Goal: Information Seeking & Learning: Learn about a topic

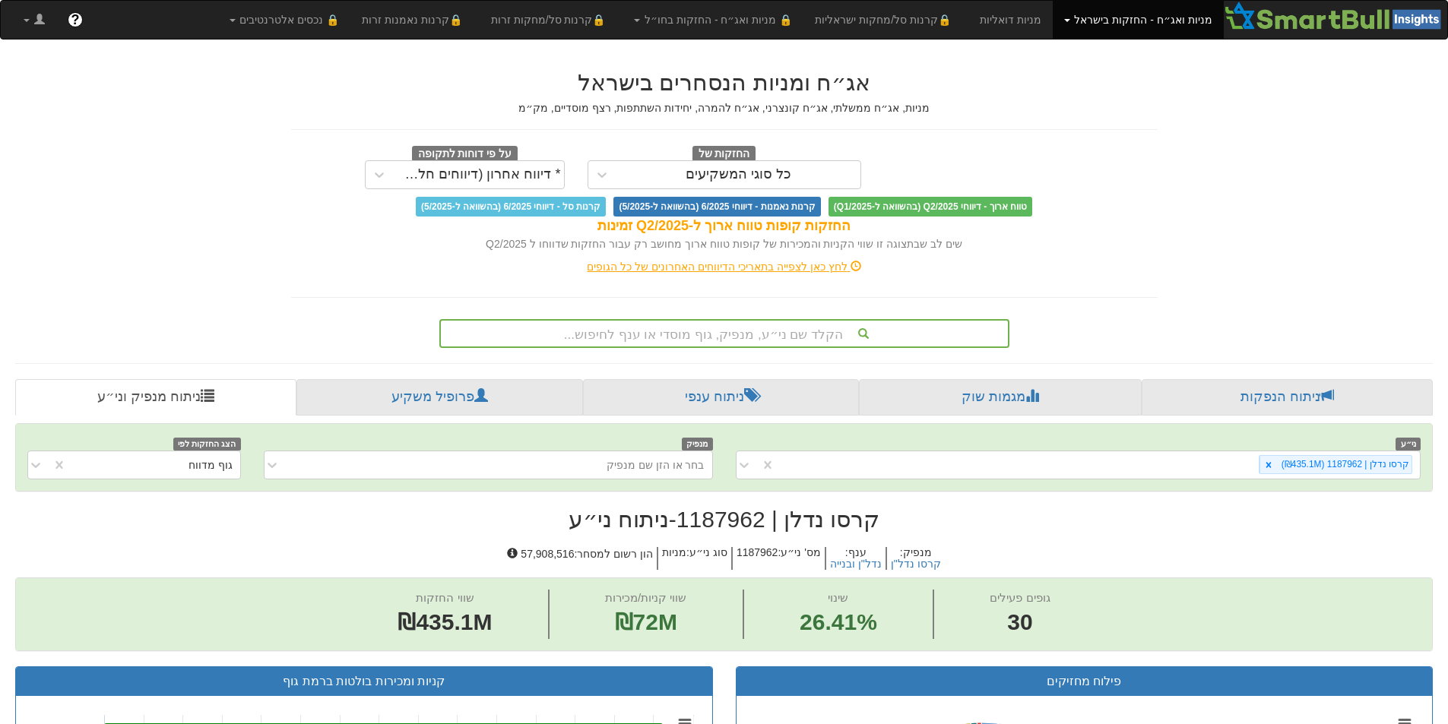
scroll to position [76, 0]
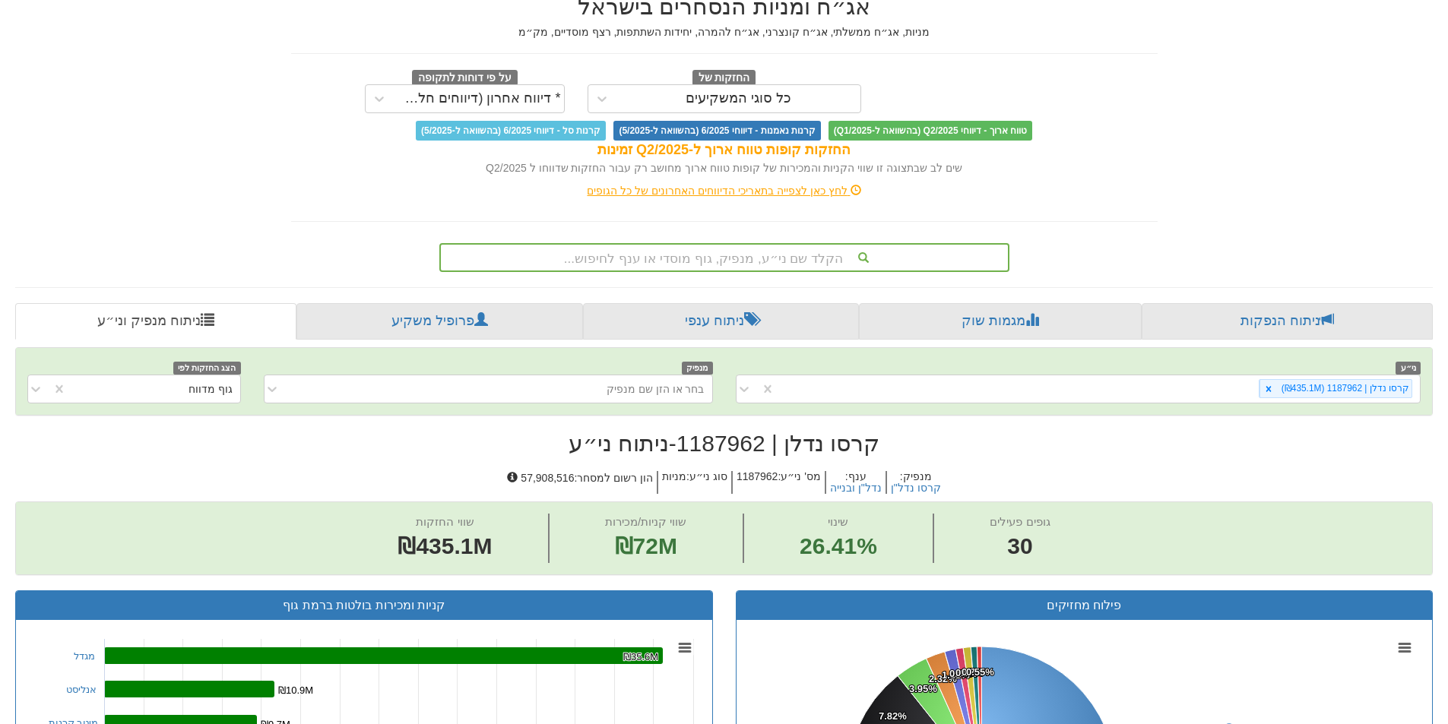
click at [707, 262] on div "הקלד שם ני״ע, מנפיק, גוף מוסדי או ענף לחיפוש..." at bounding box center [724, 258] width 567 height 26
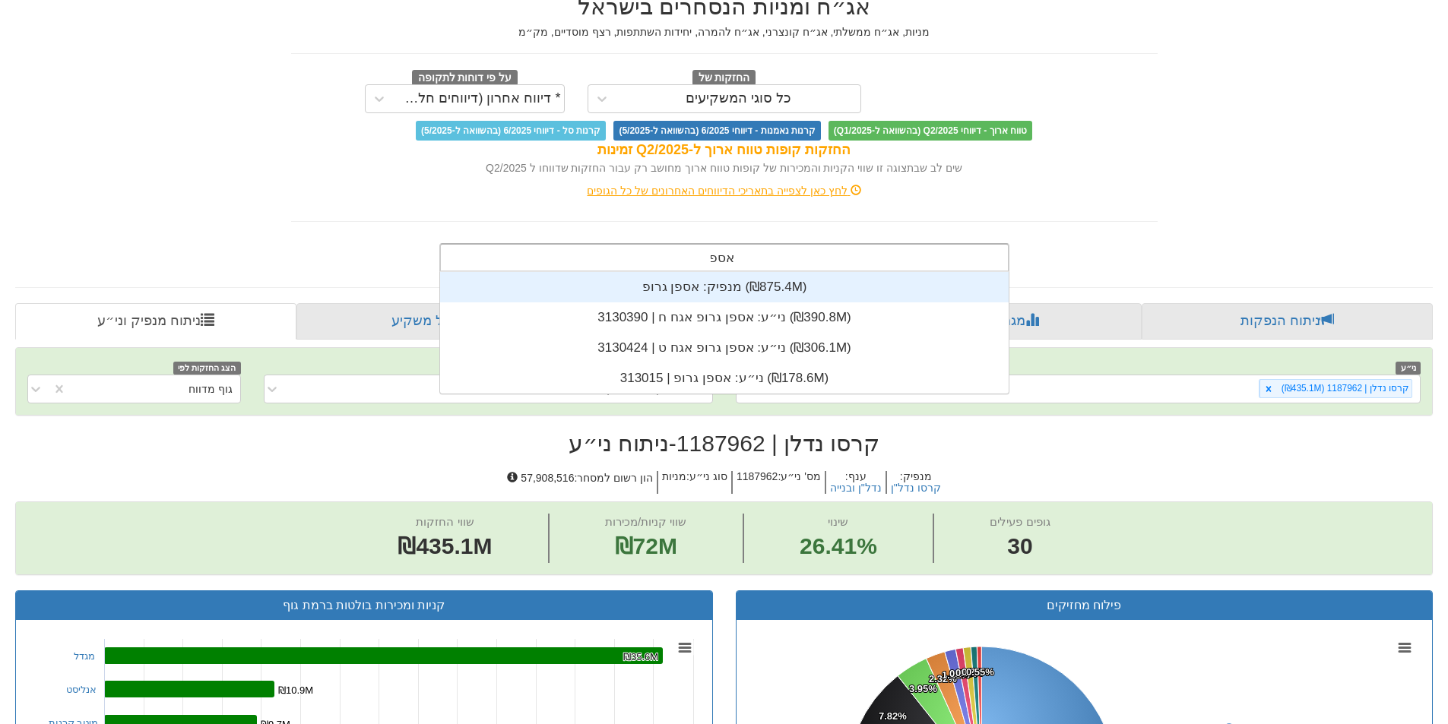
scroll to position [122, 0]
type input "אספן"
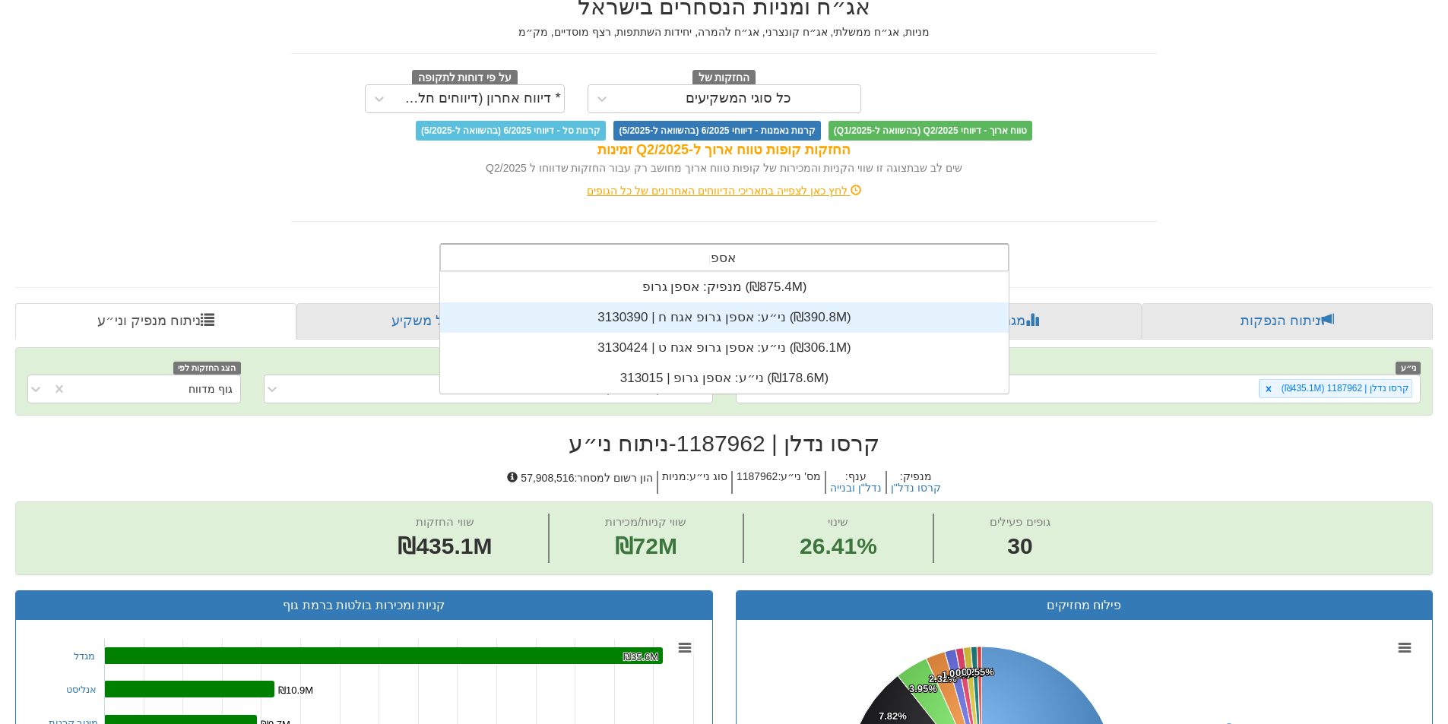
click at [729, 316] on div "ני״ע: ‏אספן גרופ אגח ח | 3130390 ‎(₪390.8M)‎" at bounding box center [724, 318] width 569 height 30
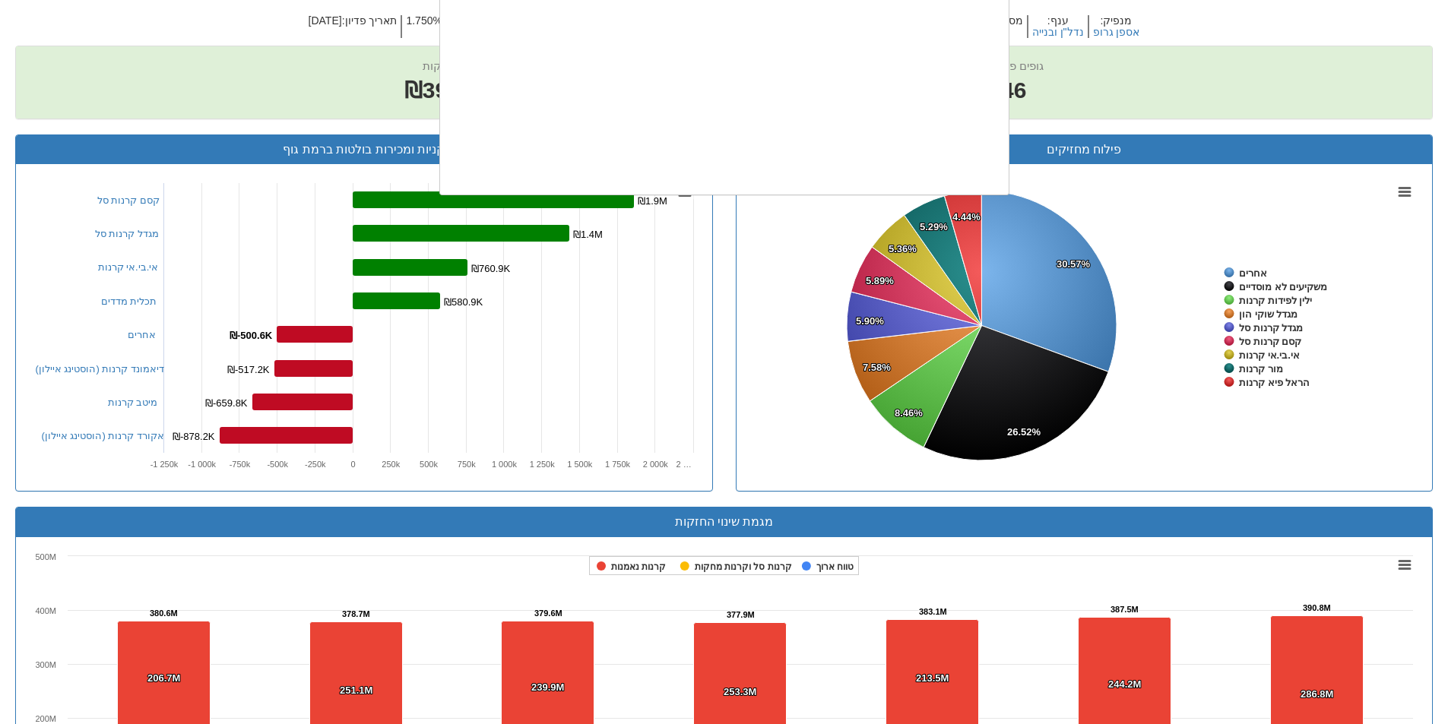
scroll to position [379, 0]
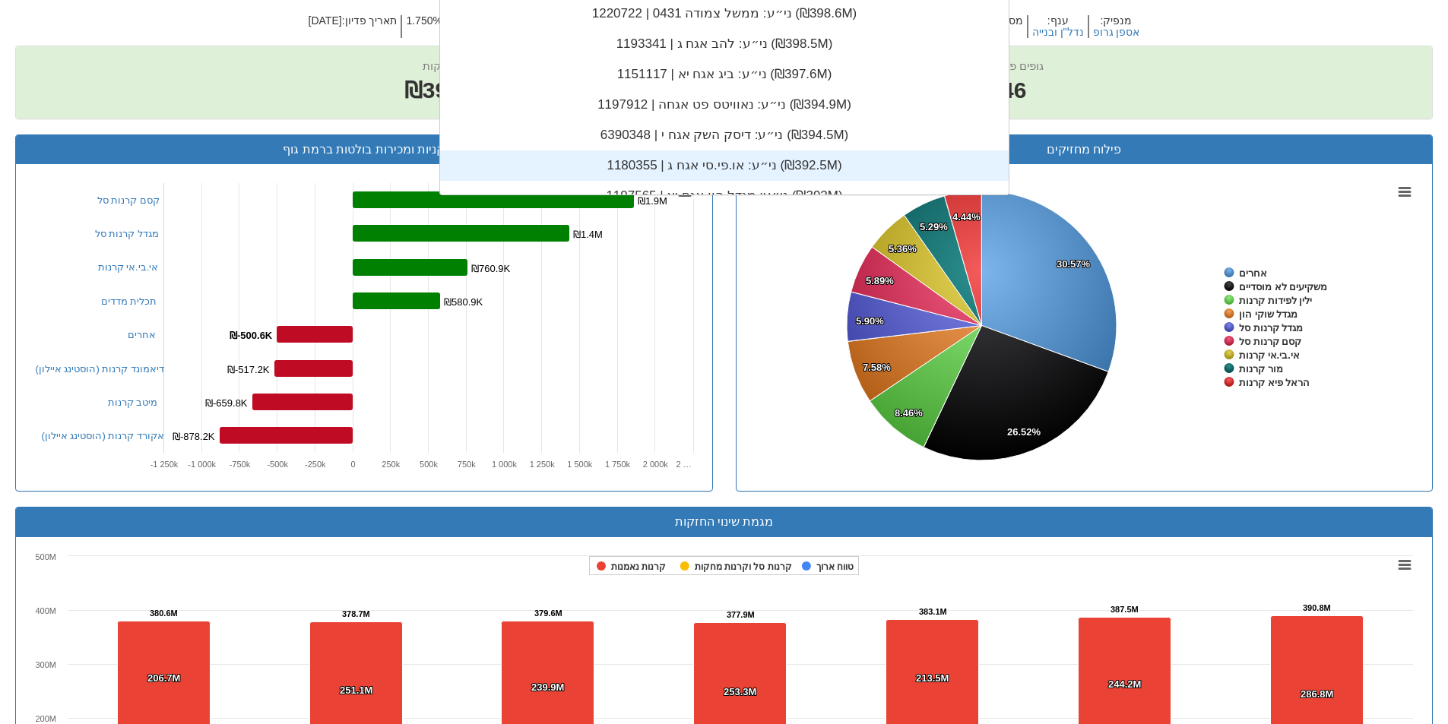
click at [230, 113] on div "שווי החזקות ₪390.8M שווי קניות/מכירות ₪2.6M שינוי 0.68% גופים פעילים 46" at bounding box center [724, 81] width 1416 height 71
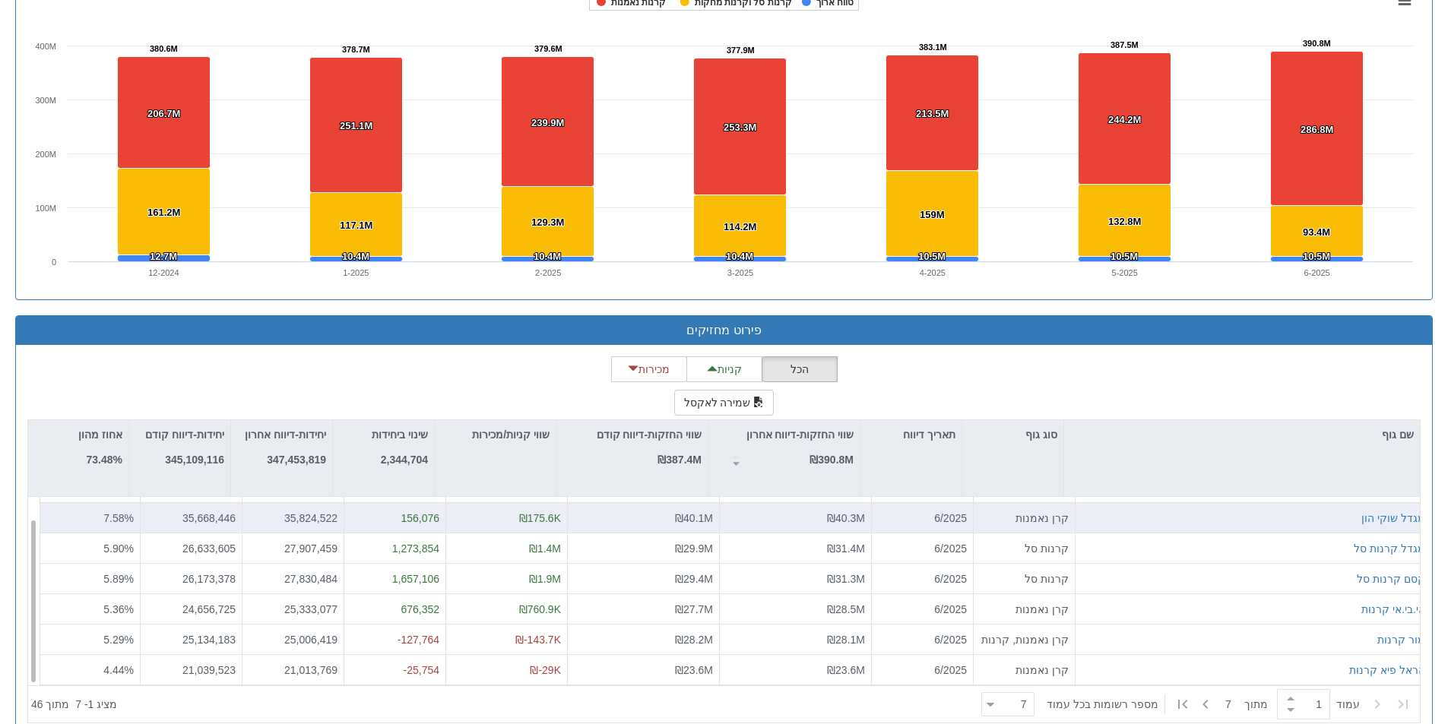
scroll to position [1127, 0]
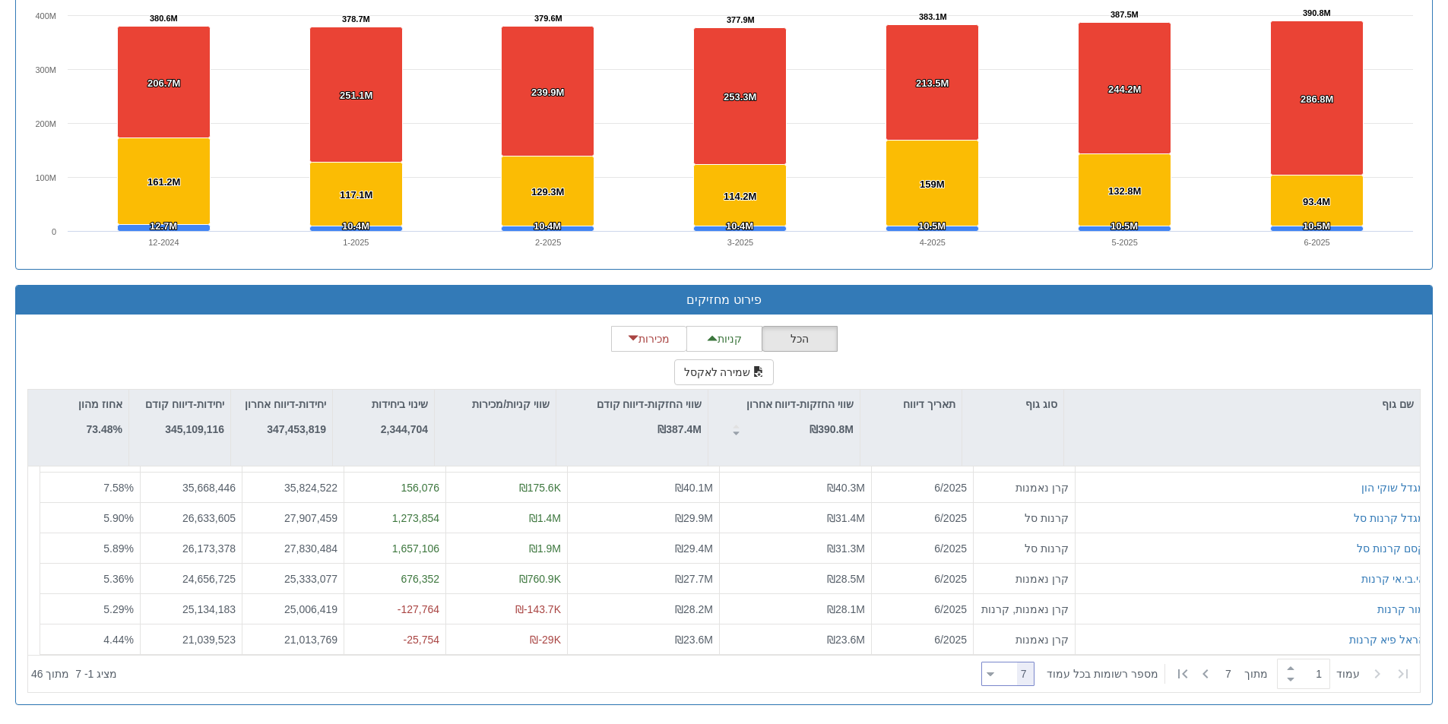
click at [994, 674] on icon at bounding box center [991, 675] width 8 height 4
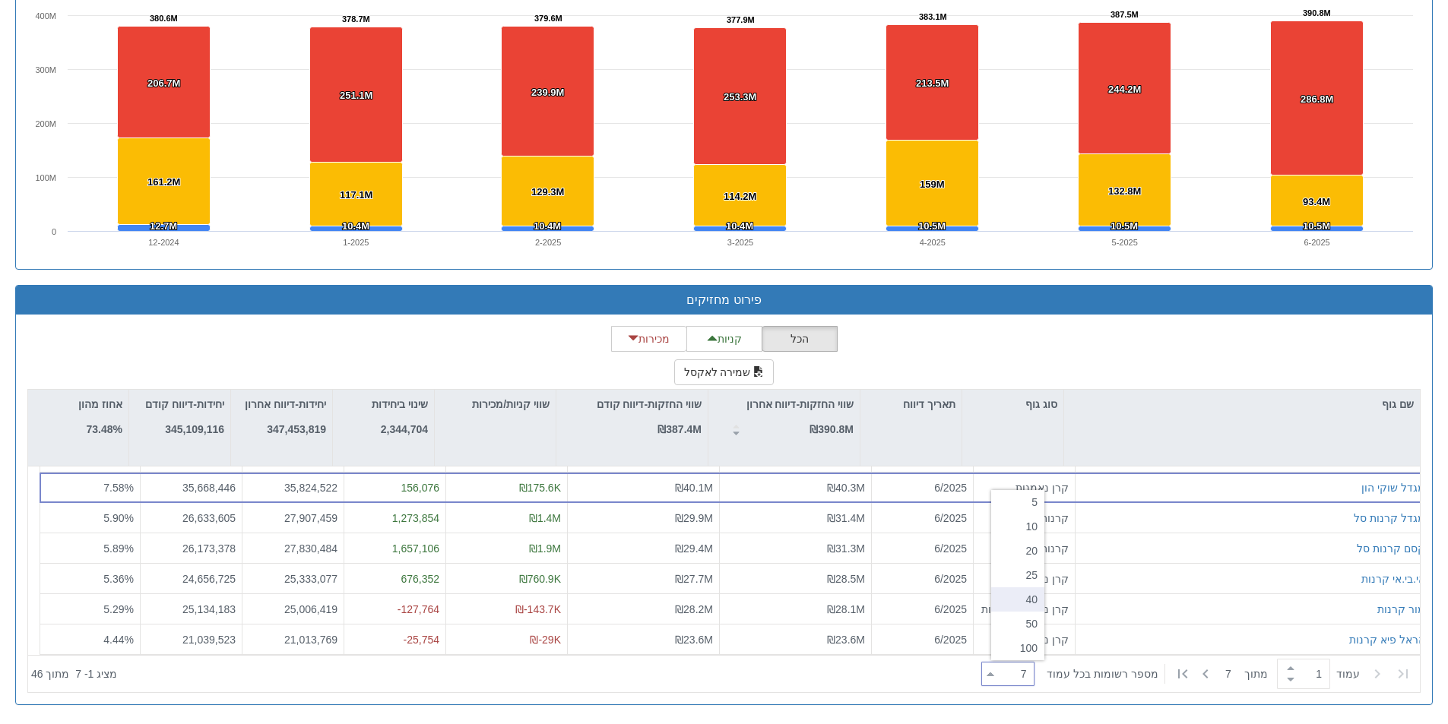
click at [1003, 601] on div "40" at bounding box center [1017, 600] width 53 height 24
type input "40"
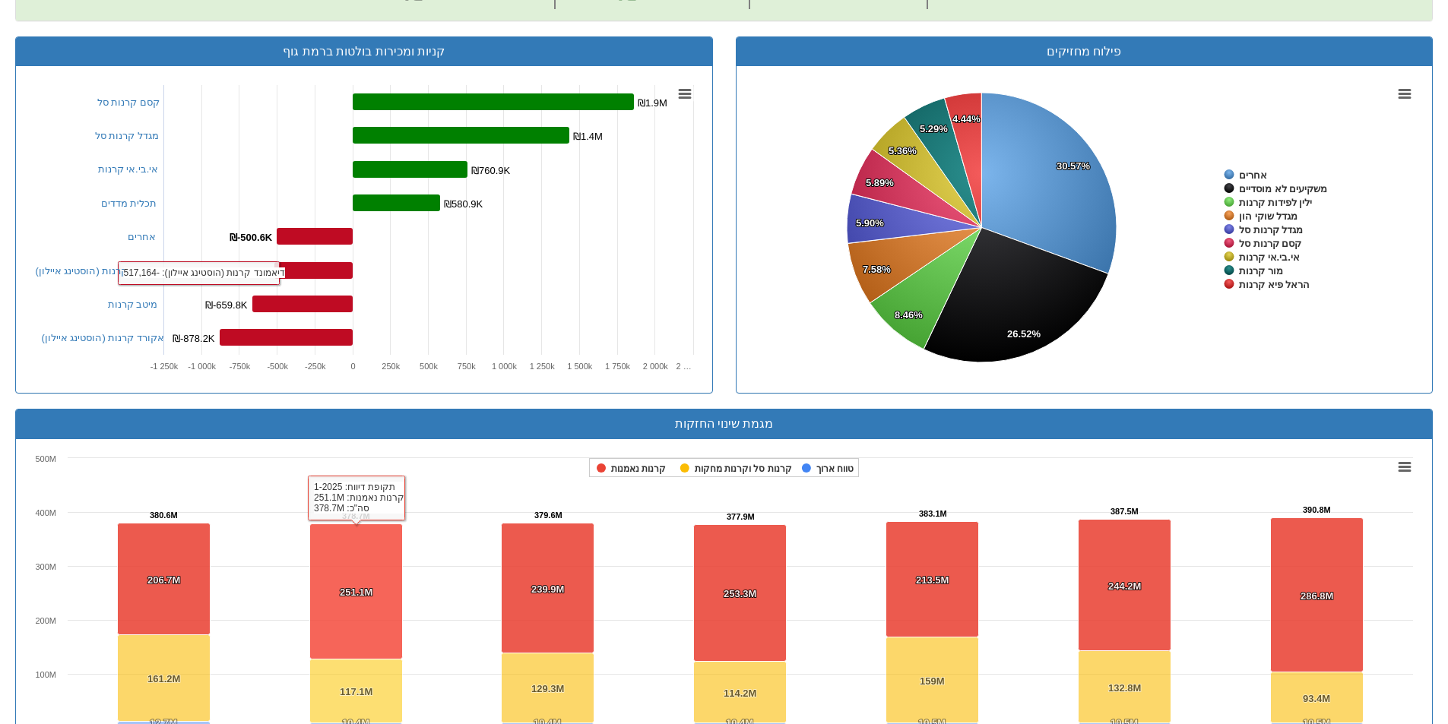
scroll to position [291, 0]
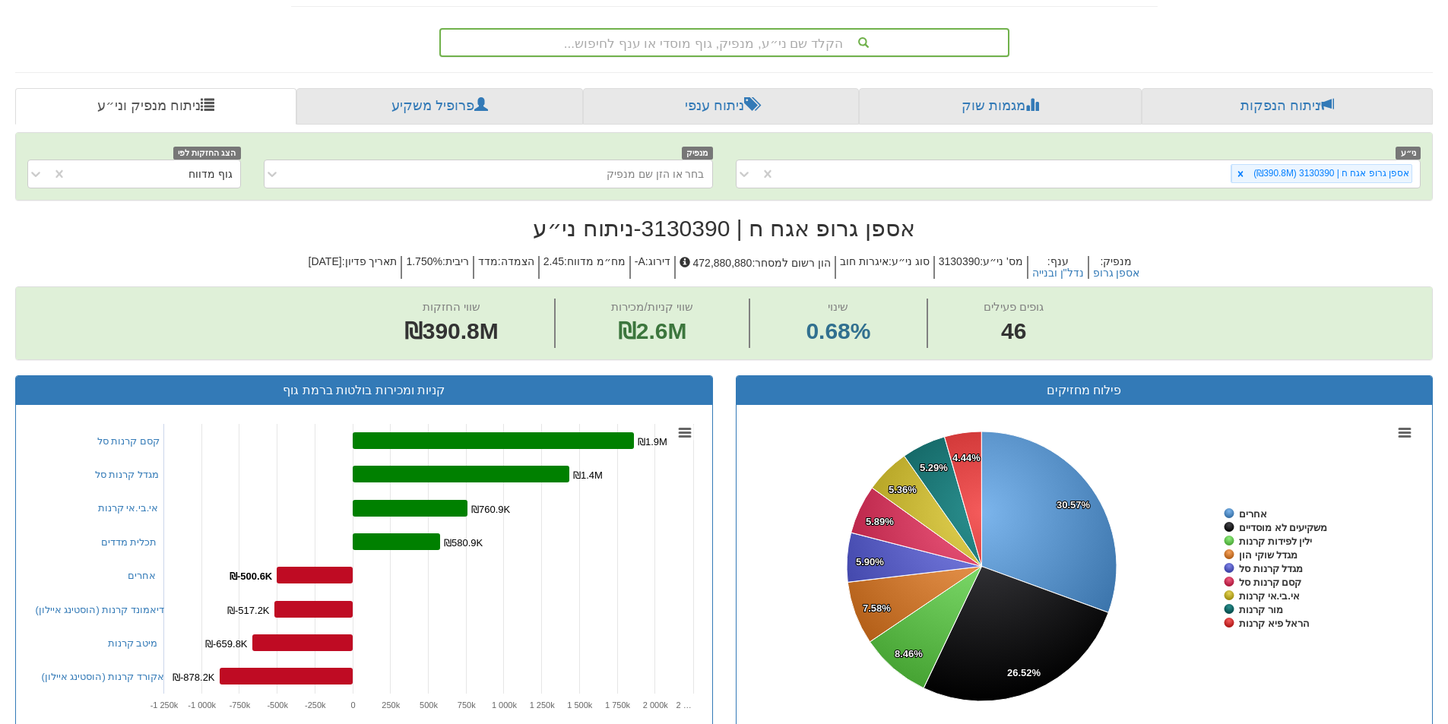
click at [678, 36] on div "הקלד שם ני״ע, מנפיק, גוף מוסדי או ענף לחיפוש..." at bounding box center [724, 43] width 567 height 26
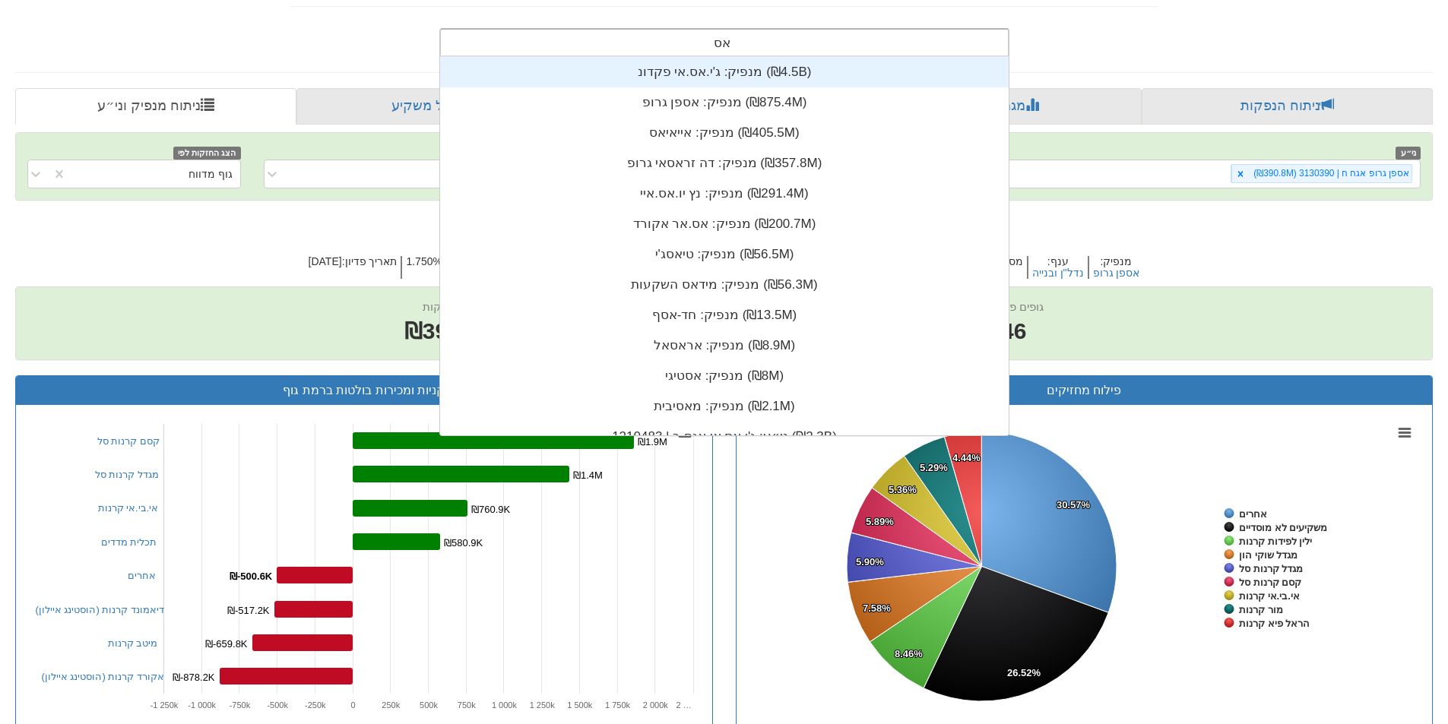
scroll to position [122, 0]
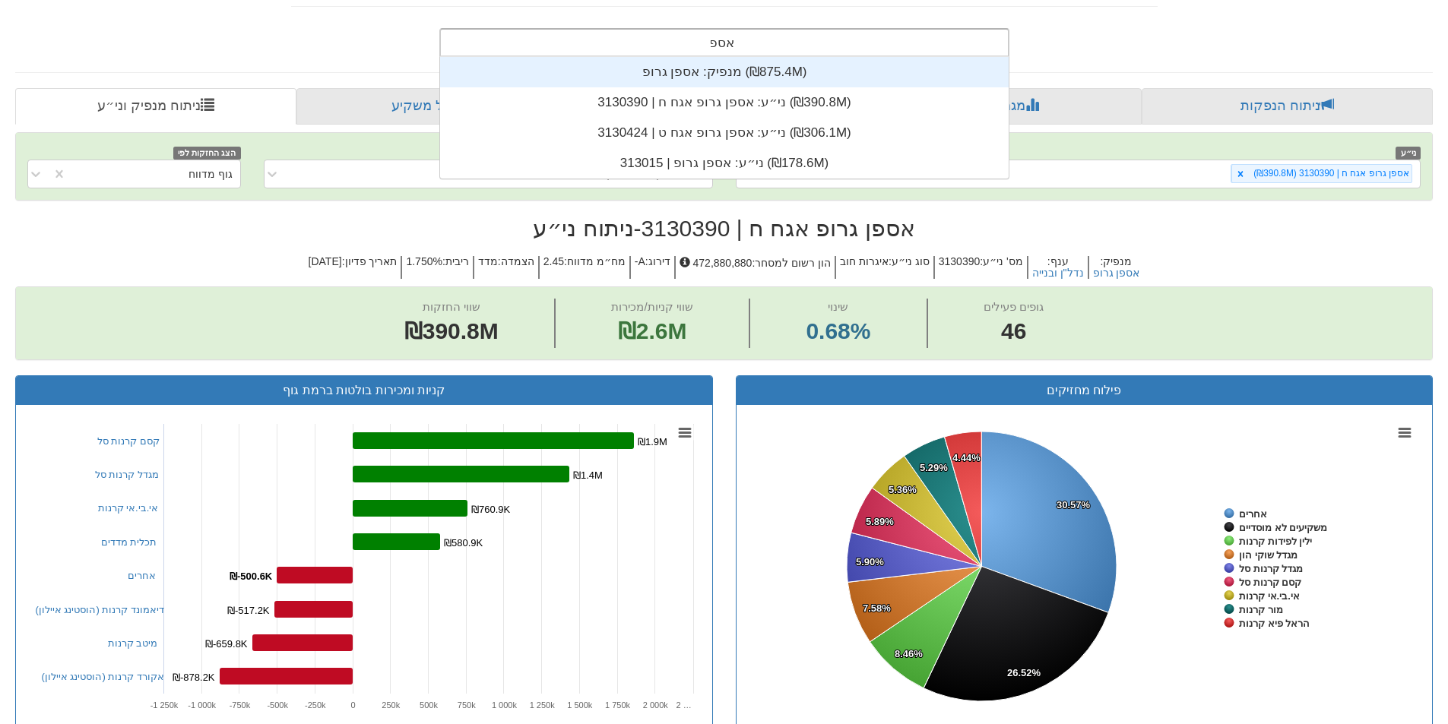
type input "אספן"
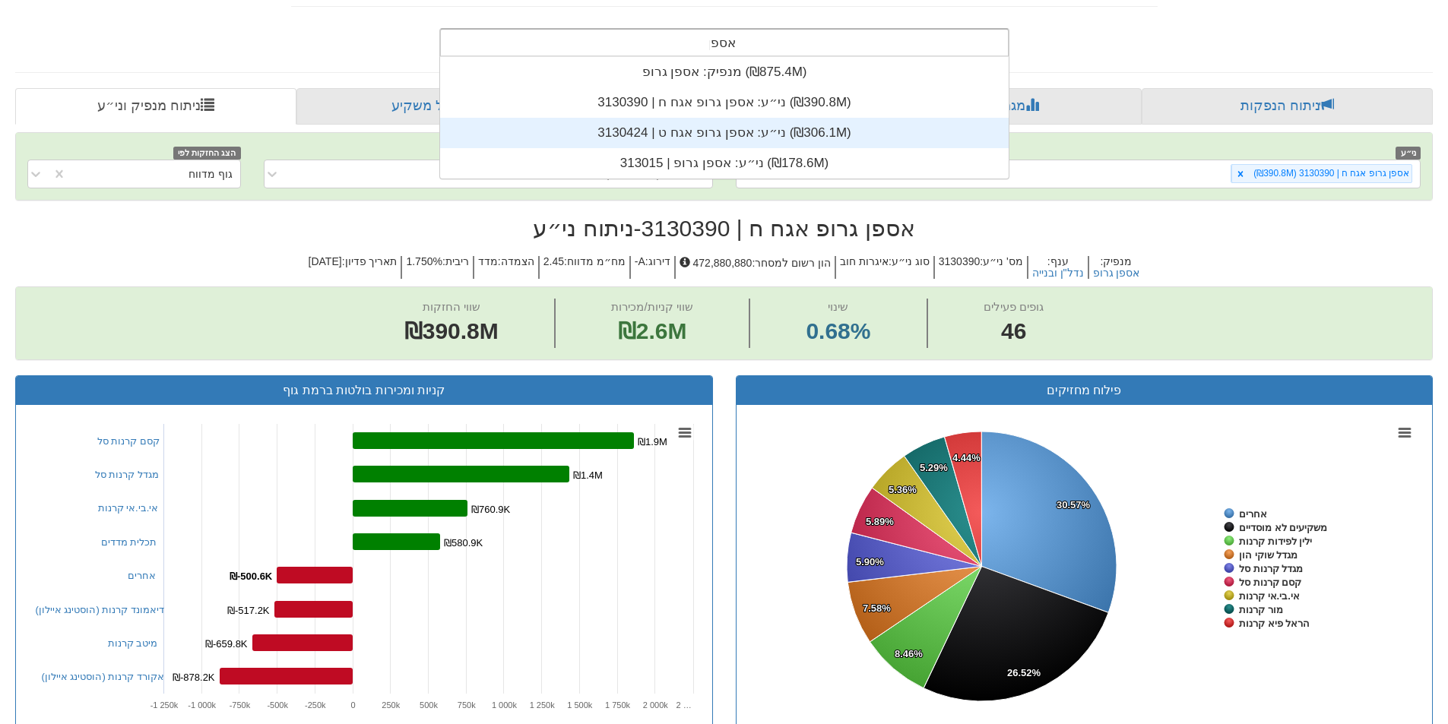
click at [686, 128] on div "ני״ע: ‏אספן גרופ אגח ט | 3130424 ‎(₪306.1M)‎" at bounding box center [724, 133] width 569 height 30
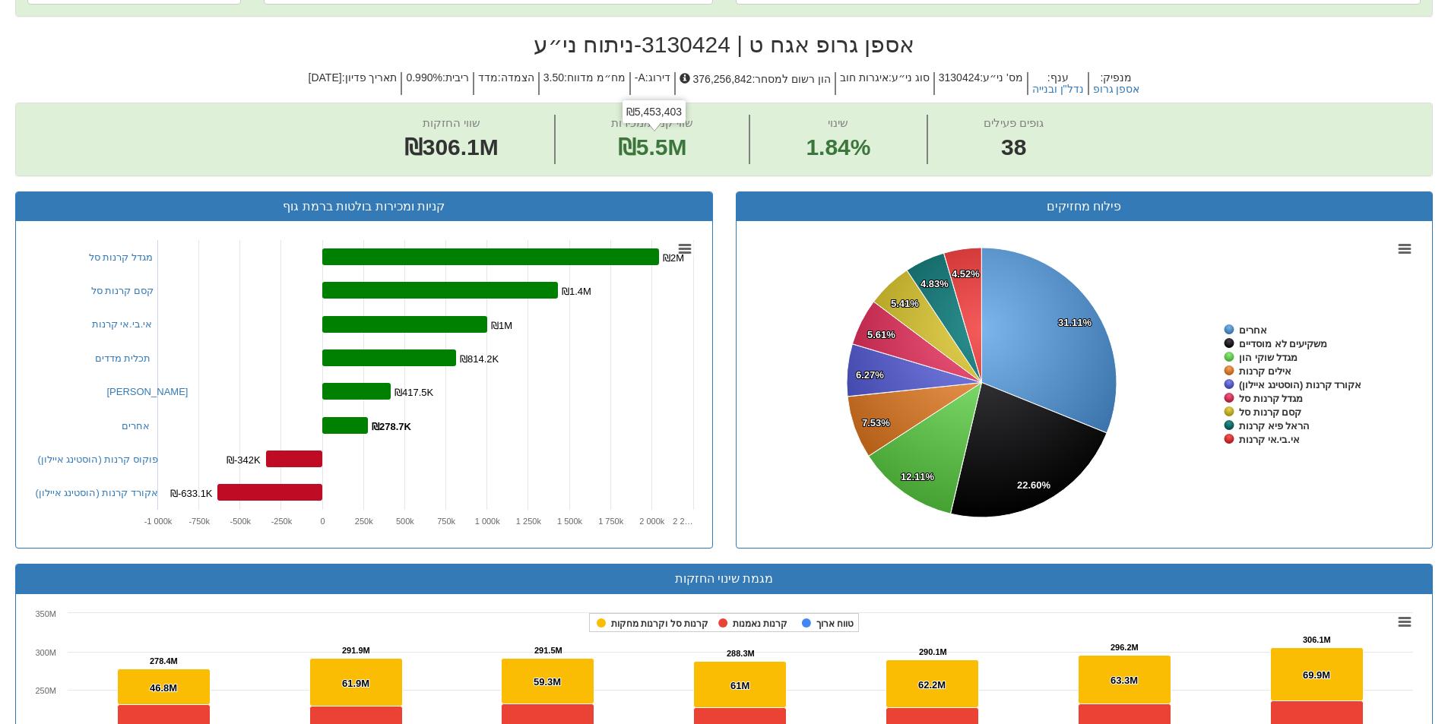
scroll to position [291, 0]
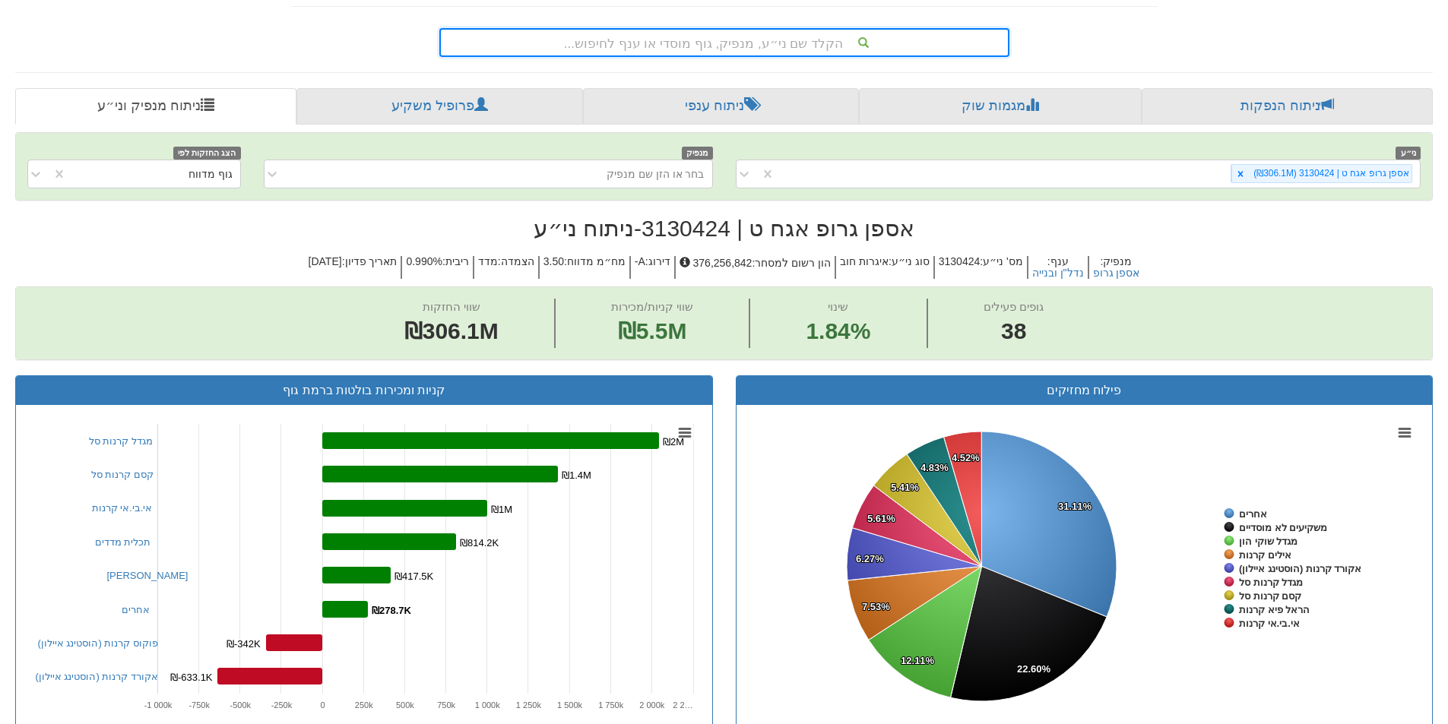
click at [701, 40] on div "הקלד שם ני״ע, מנפיק, גוף מוסדי או ענף לחיפוש..." at bounding box center [724, 43] width 567 height 26
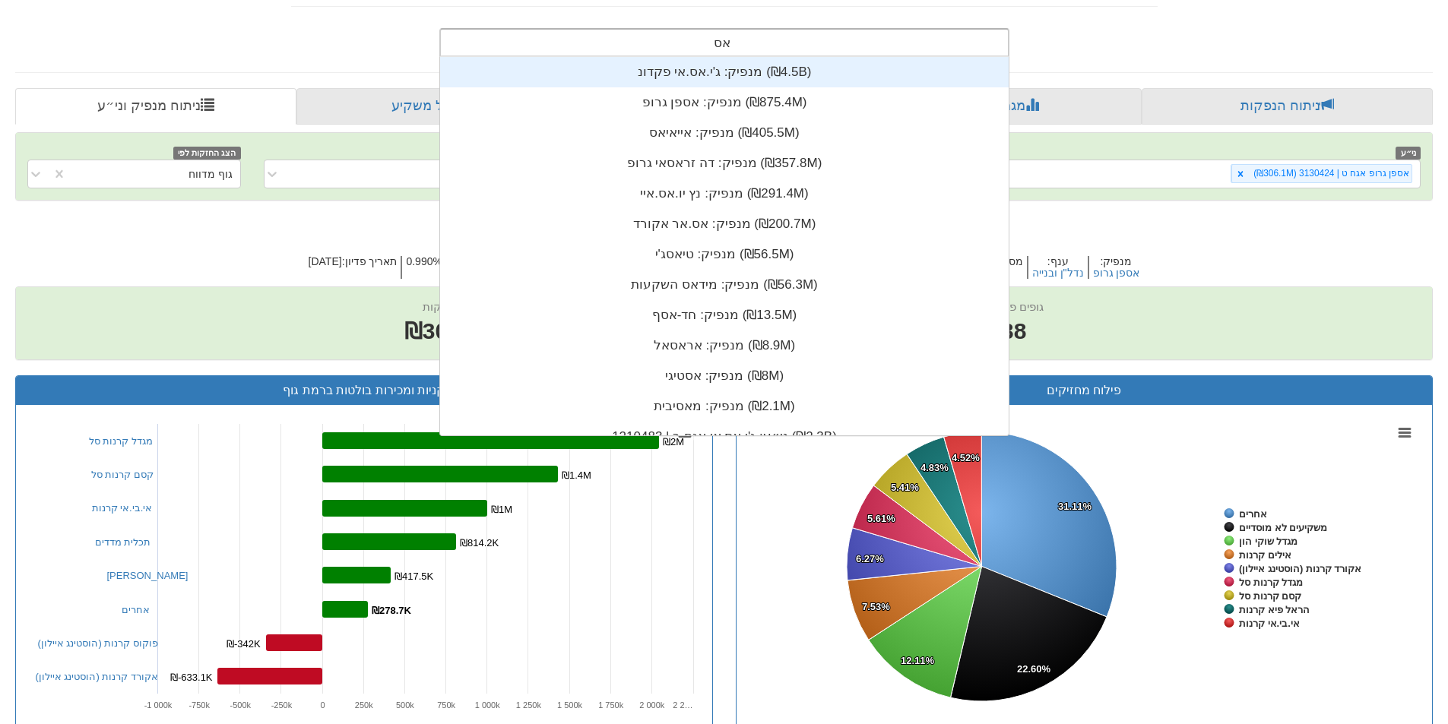
scroll to position [122, 0]
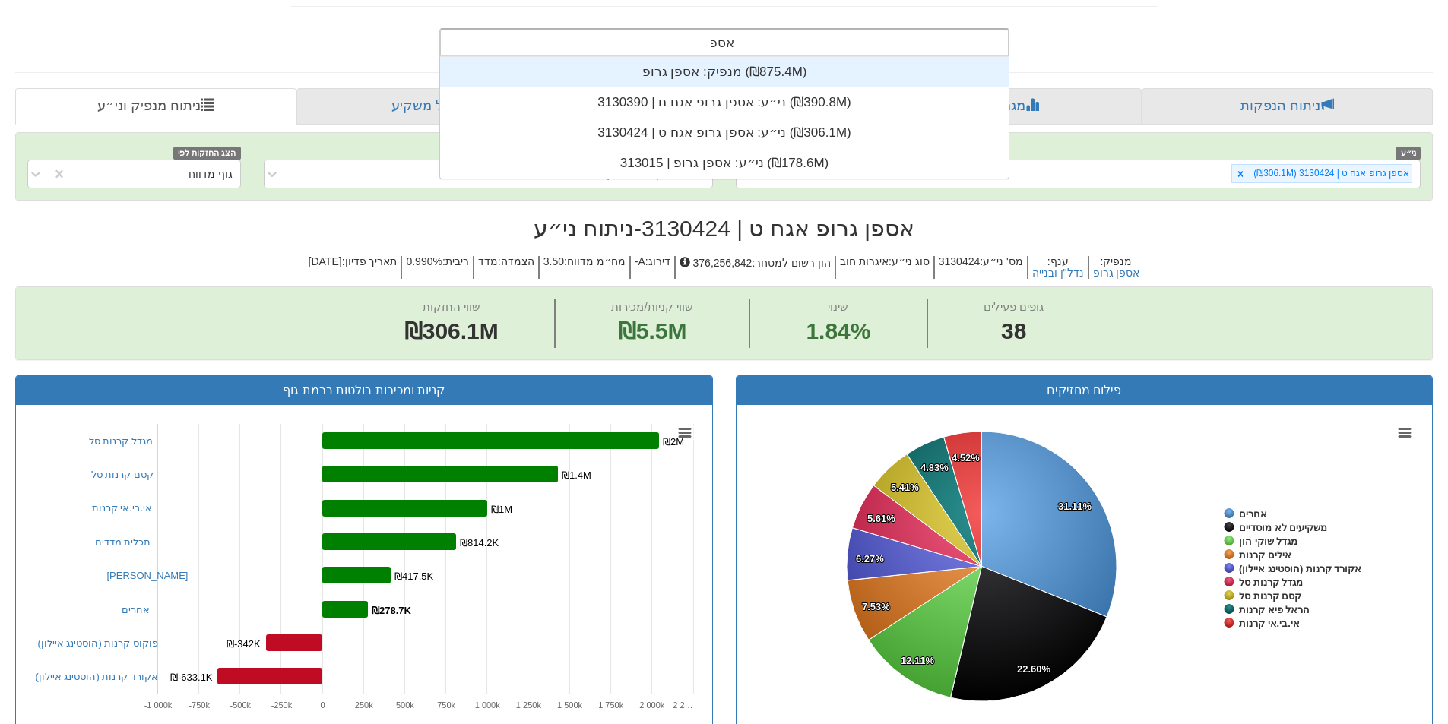
type input "אספן"
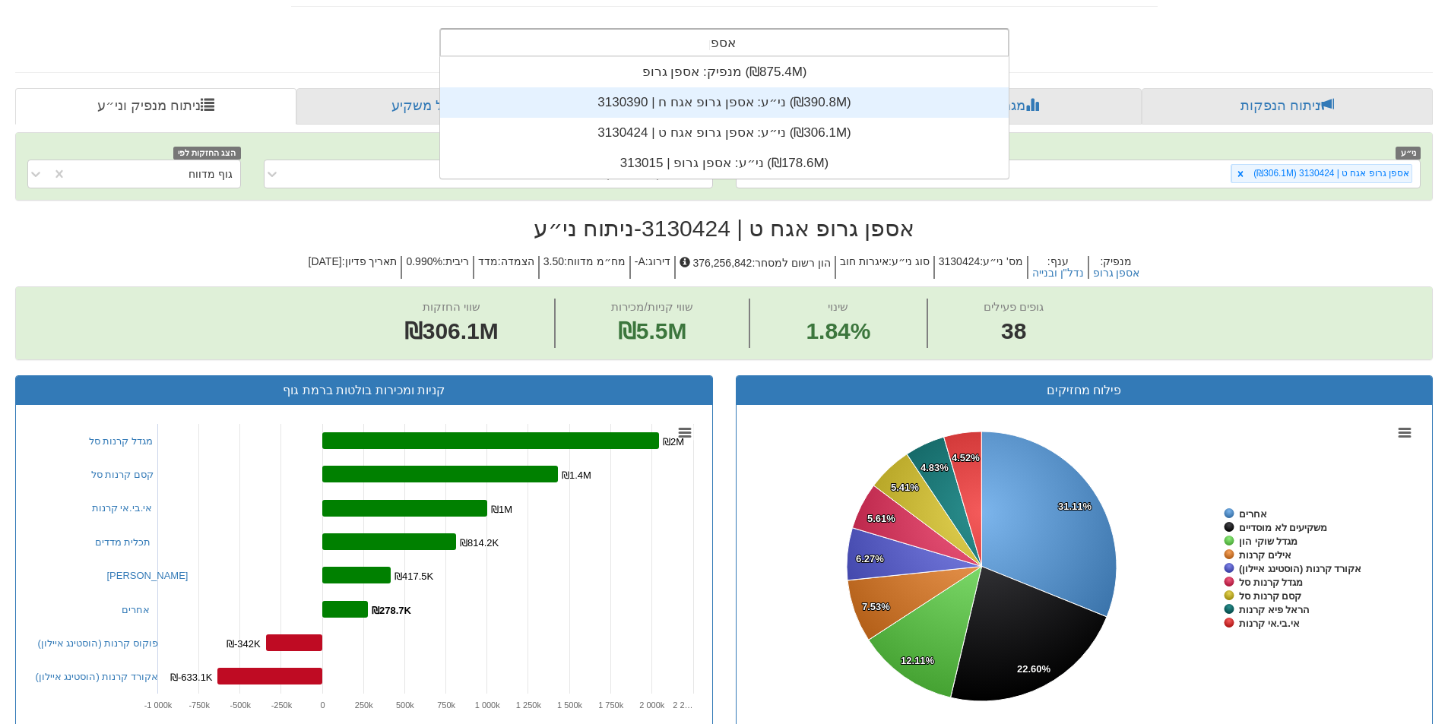
click at [718, 102] on div "ני״ע: ‏אספן גרופ אגח ח | 3130390 ‎(₪390.8M)‎" at bounding box center [724, 102] width 569 height 30
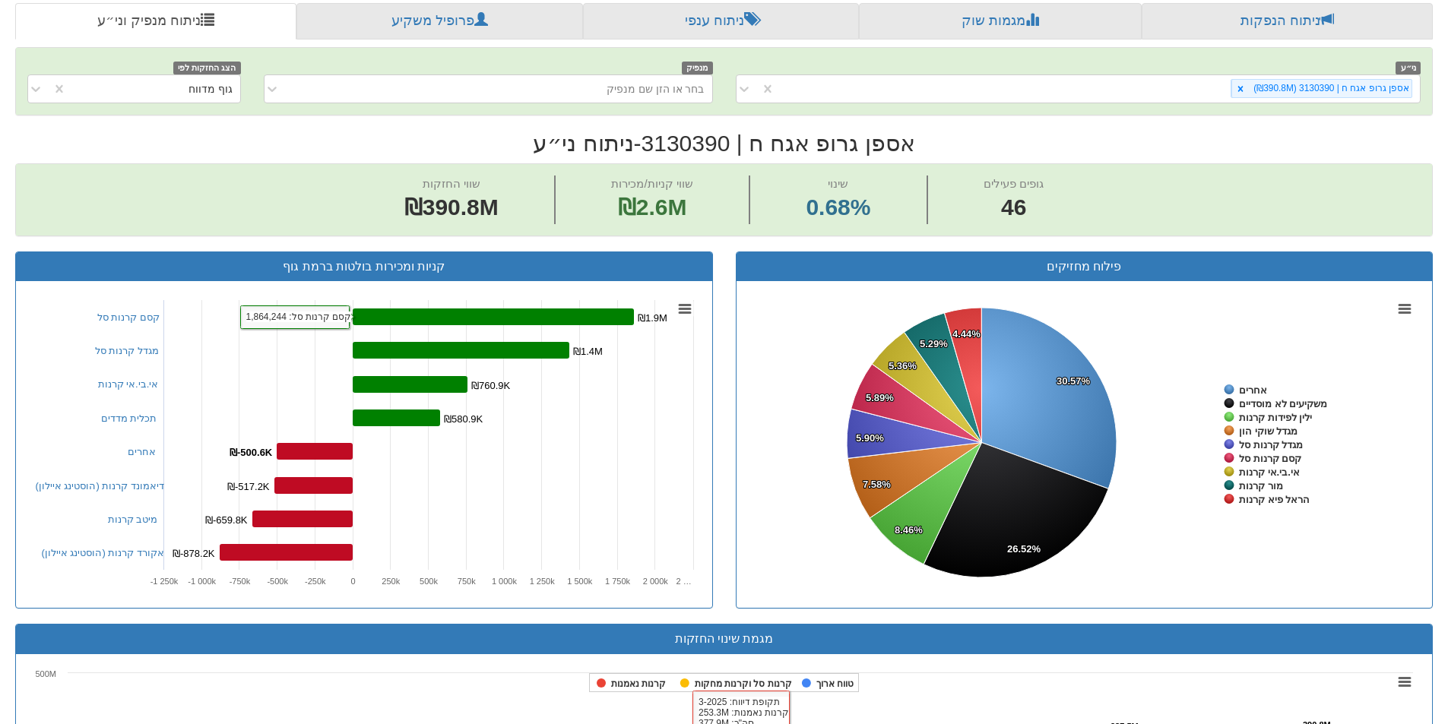
scroll to position [177, 0]
